Goal: Transaction & Acquisition: Obtain resource

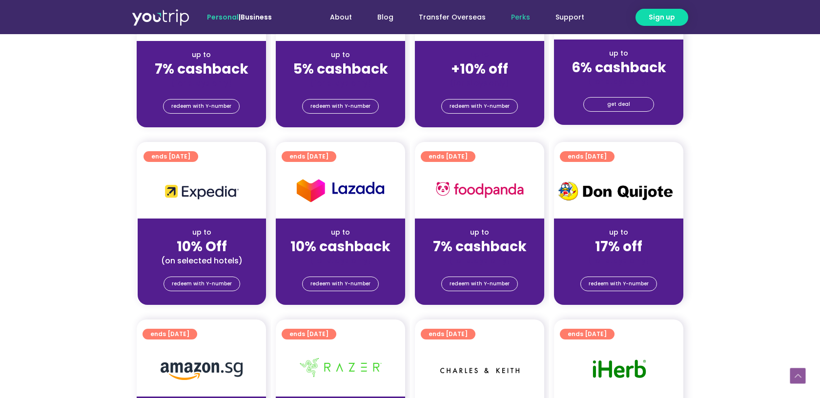
scroll to position [318, 0]
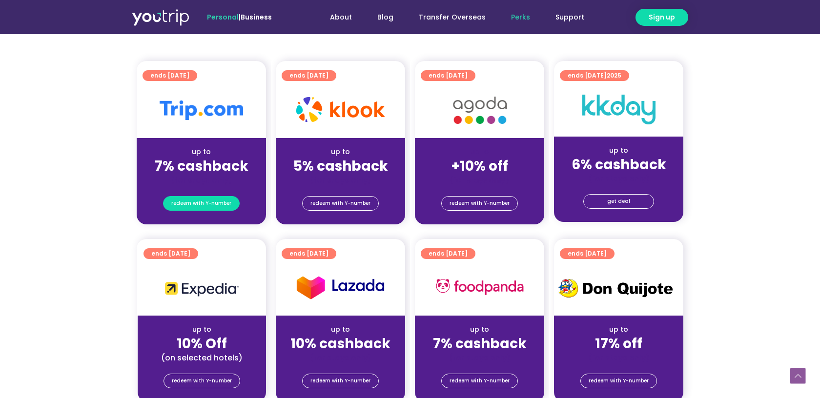
click at [213, 207] on span "redeem with Y-number" at bounding box center [201, 204] width 60 height 14
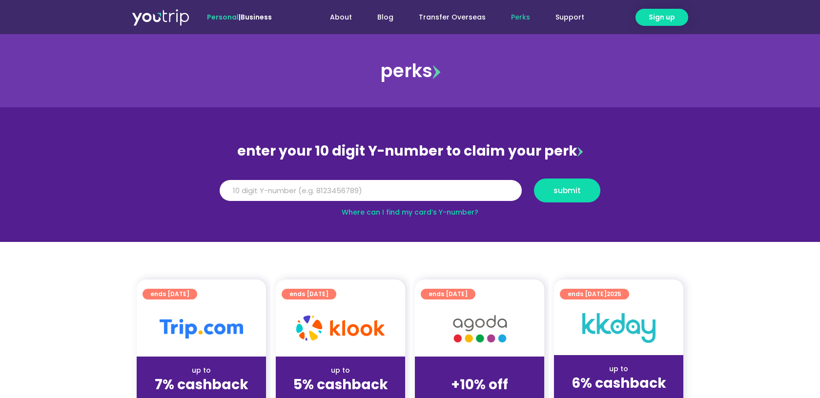
click at [457, 216] on link "Where can I find my card’s Y-number?" at bounding box center [409, 212] width 137 height 10
click at [520, 102] on div "perks" at bounding box center [410, 70] width 820 height 73
click at [461, 192] on input "Y Number" at bounding box center [371, 190] width 302 height 21
paste input "-8135718364"
click at [232, 188] on input "-8135718364" at bounding box center [371, 190] width 302 height 21
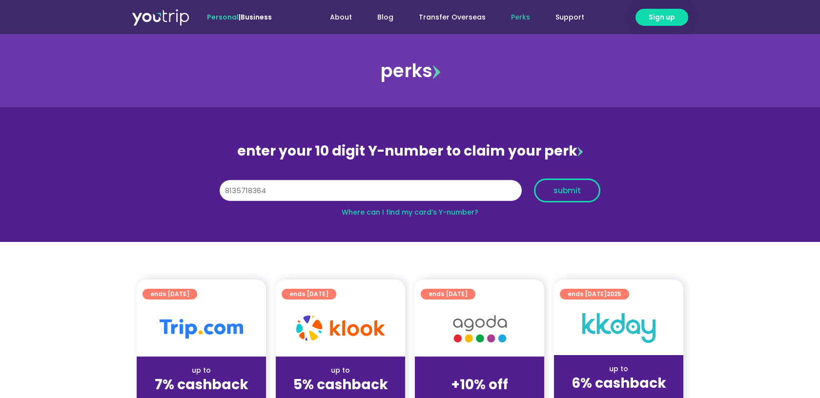
type input "8135718364"
click at [561, 194] on span "submit" at bounding box center [566, 190] width 27 height 7
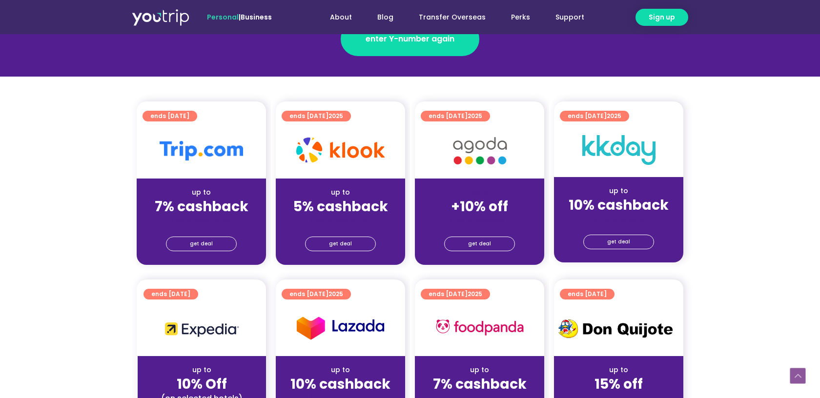
scroll to position [186, 0]
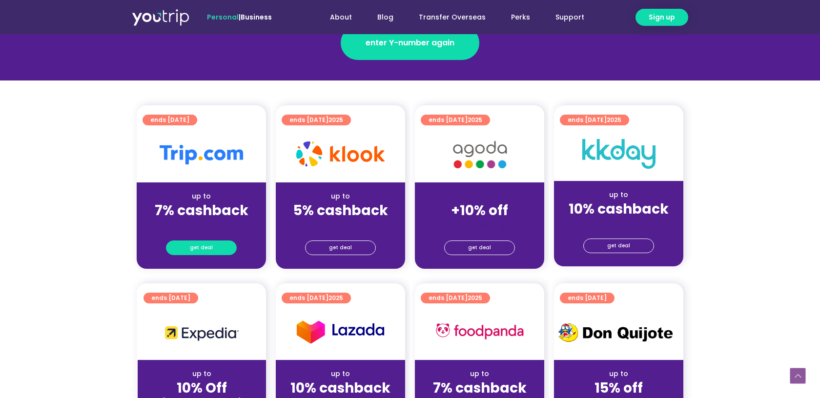
click at [197, 248] on span "get deal" at bounding box center [201, 248] width 23 height 14
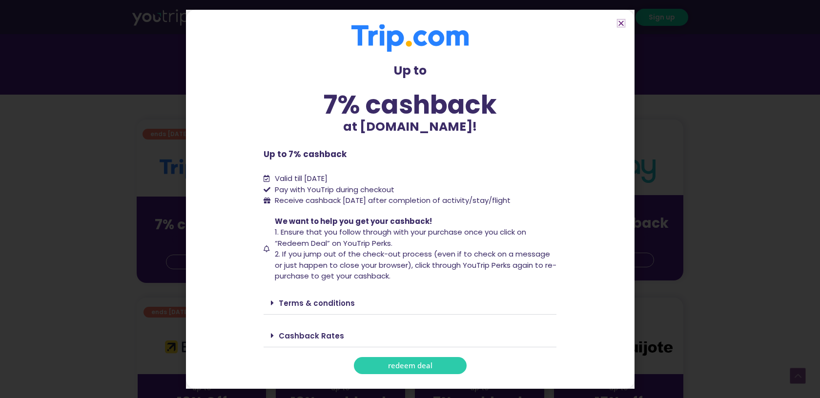
scroll to position [171, 0]
click at [277, 304] on span at bounding box center [275, 303] width 8 height 8
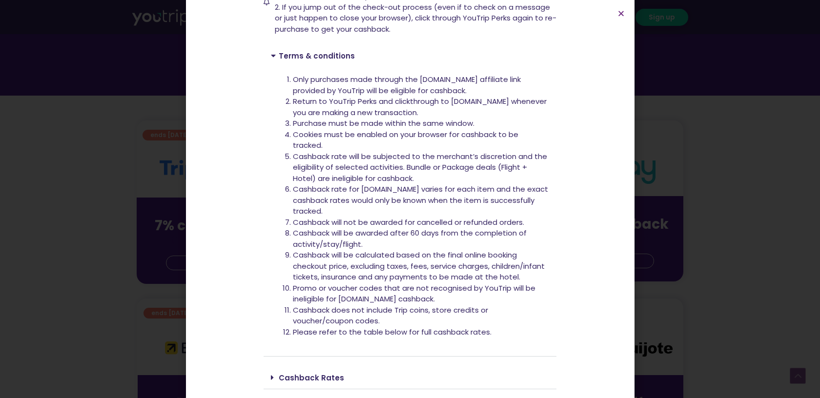
scroll to position [270, 0]
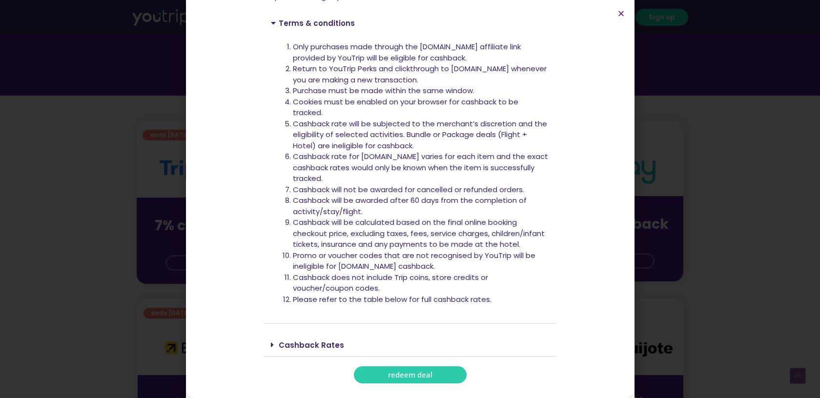
click at [289, 346] on link "Cashback Rates" at bounding box center [311, 345] width 65 height 10
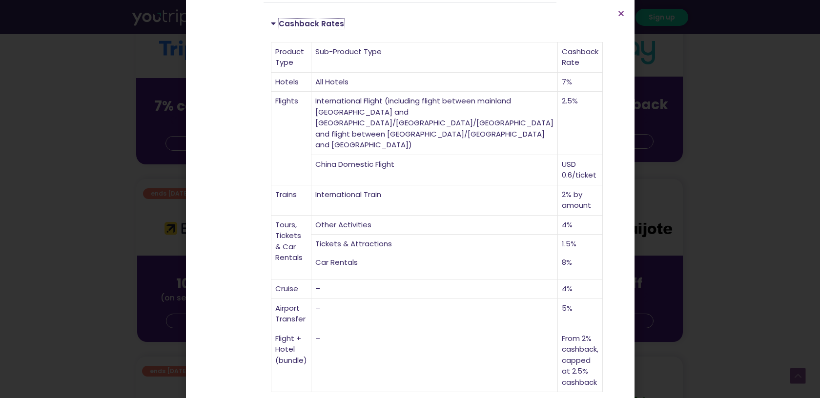
scroll to position [0, 0]
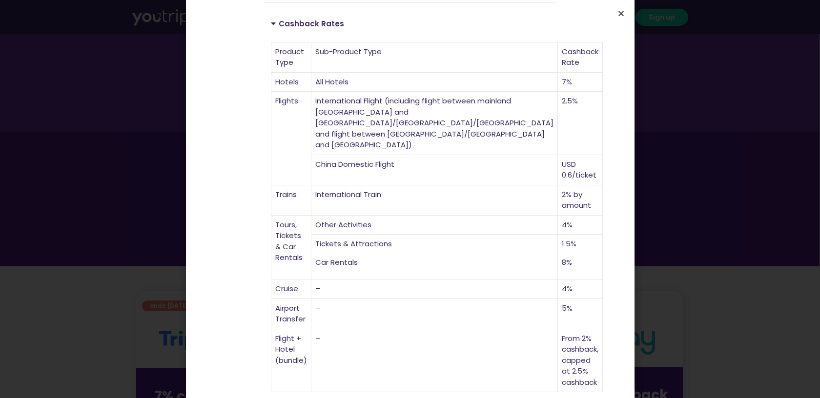
click at [619, 14] on icon "Close" at bounding box center [620, 13] width 7 height 7
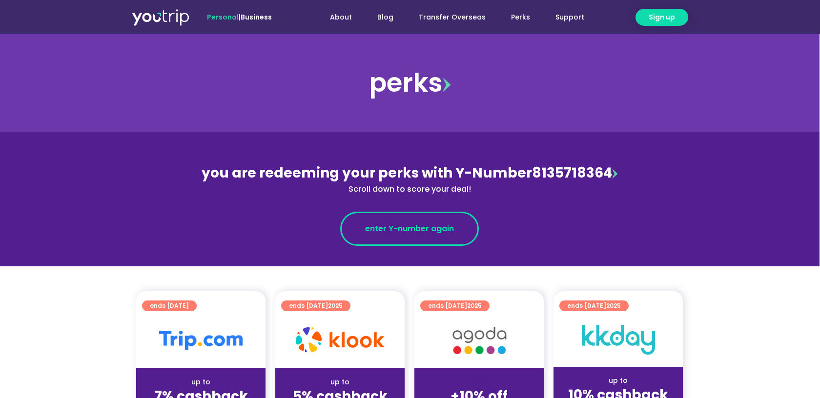
click at [447, 243] on link "enter Y-number again" at bounding box center [409, 229] width 139 height 34
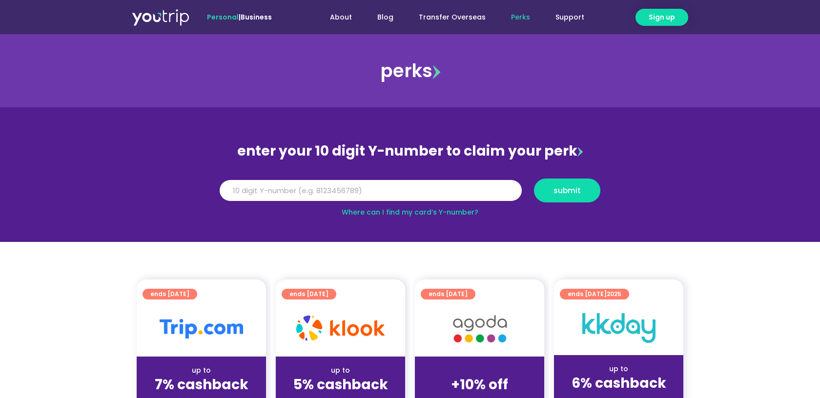
click at [429, 212] on link "Where can I find my card’s Y-number?" at bounding box center [409, 212] width 137 height 10
